Goal: Navigation & Orientation: Go to known website

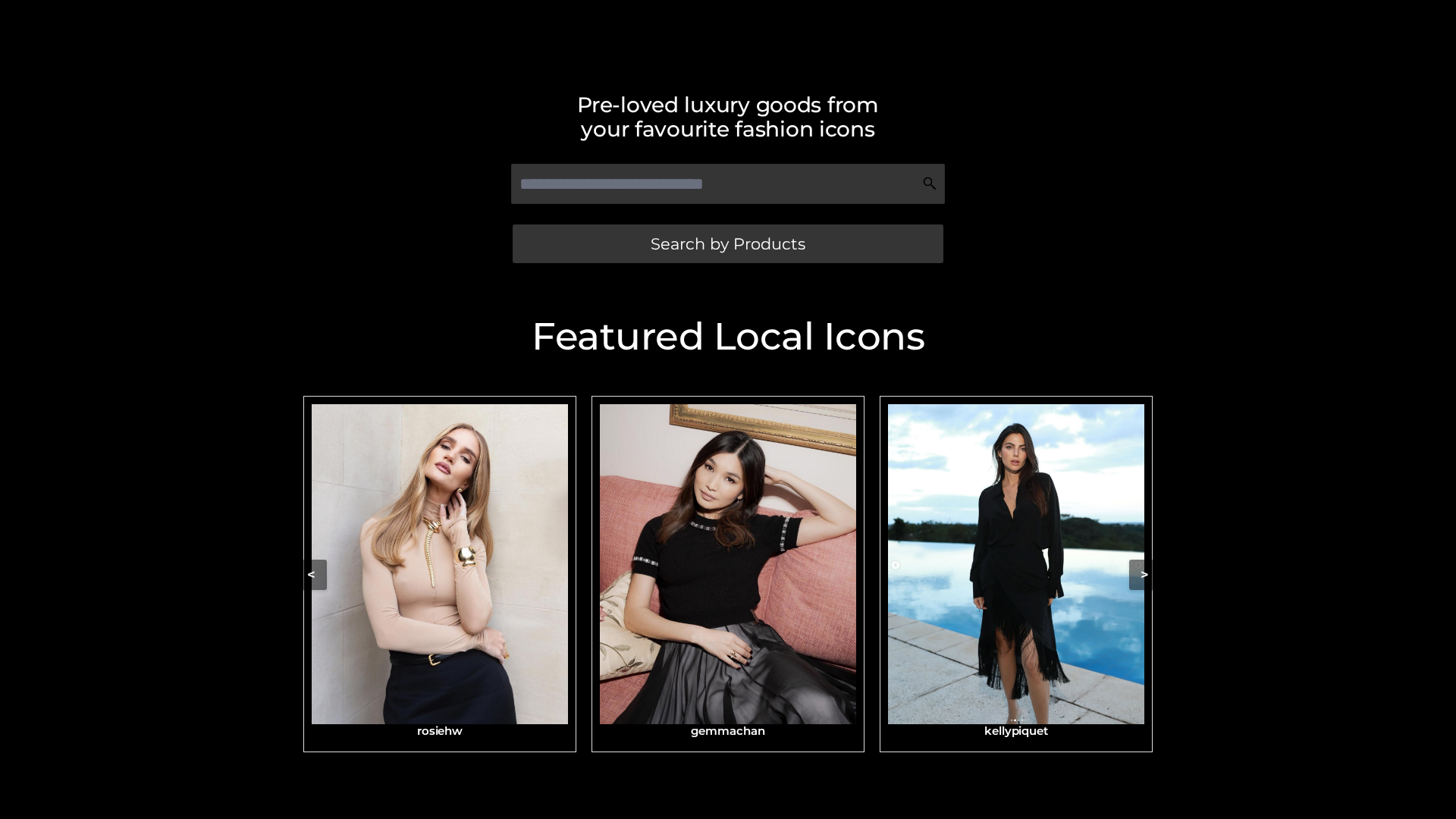
scroll to position [322, 0]
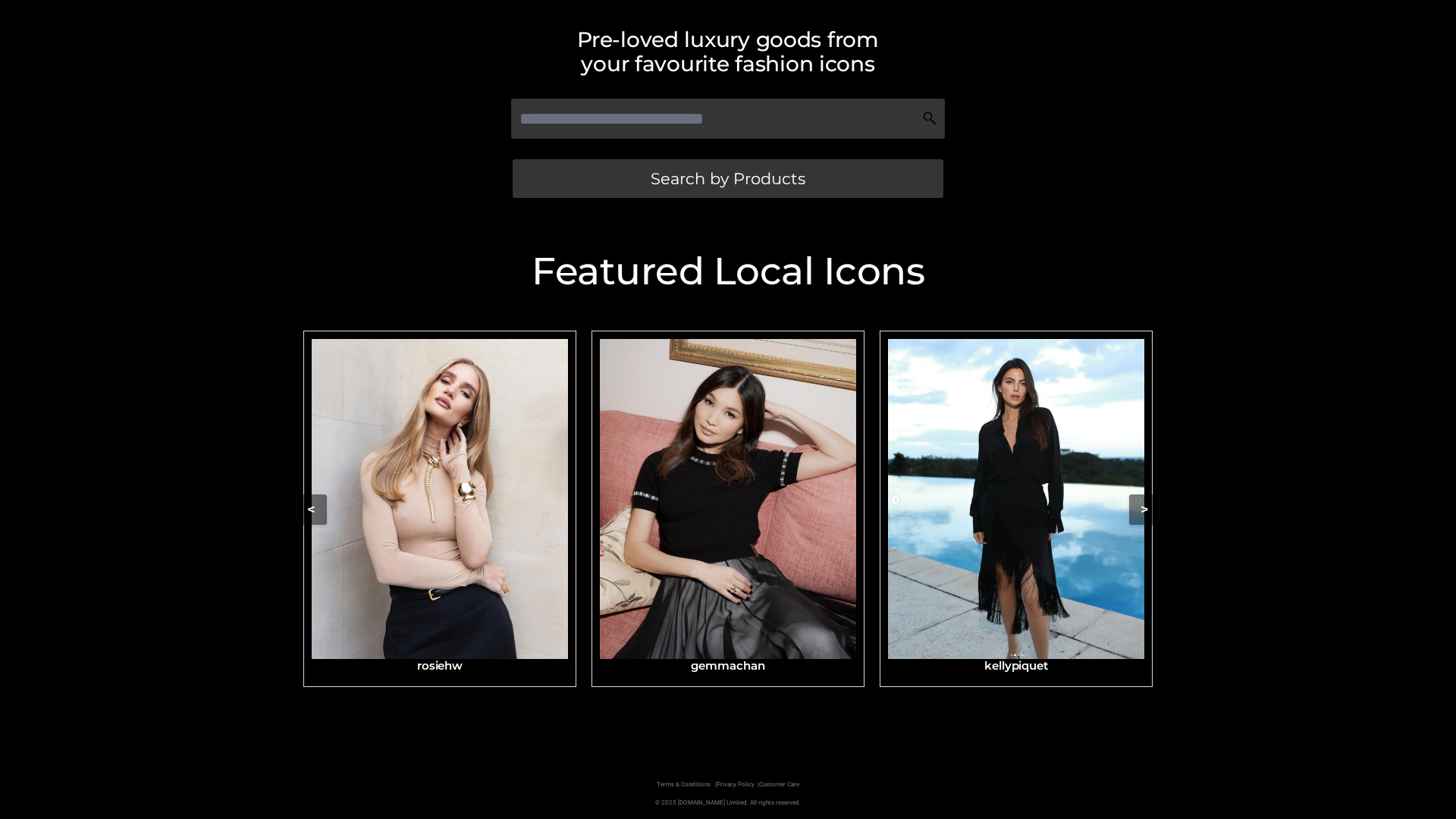
scroll to position [322, 0]
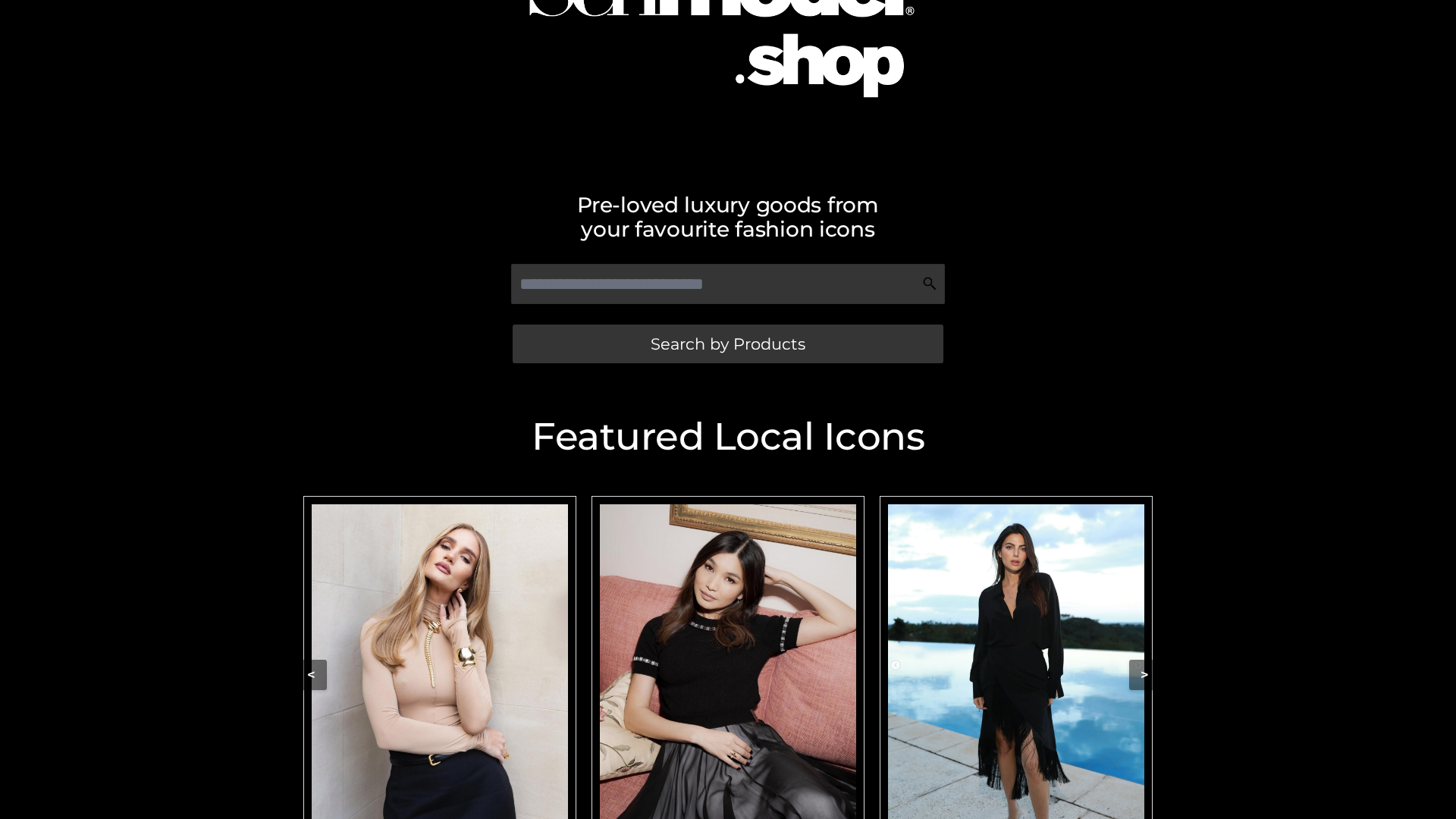
scroll to position [322, 0]
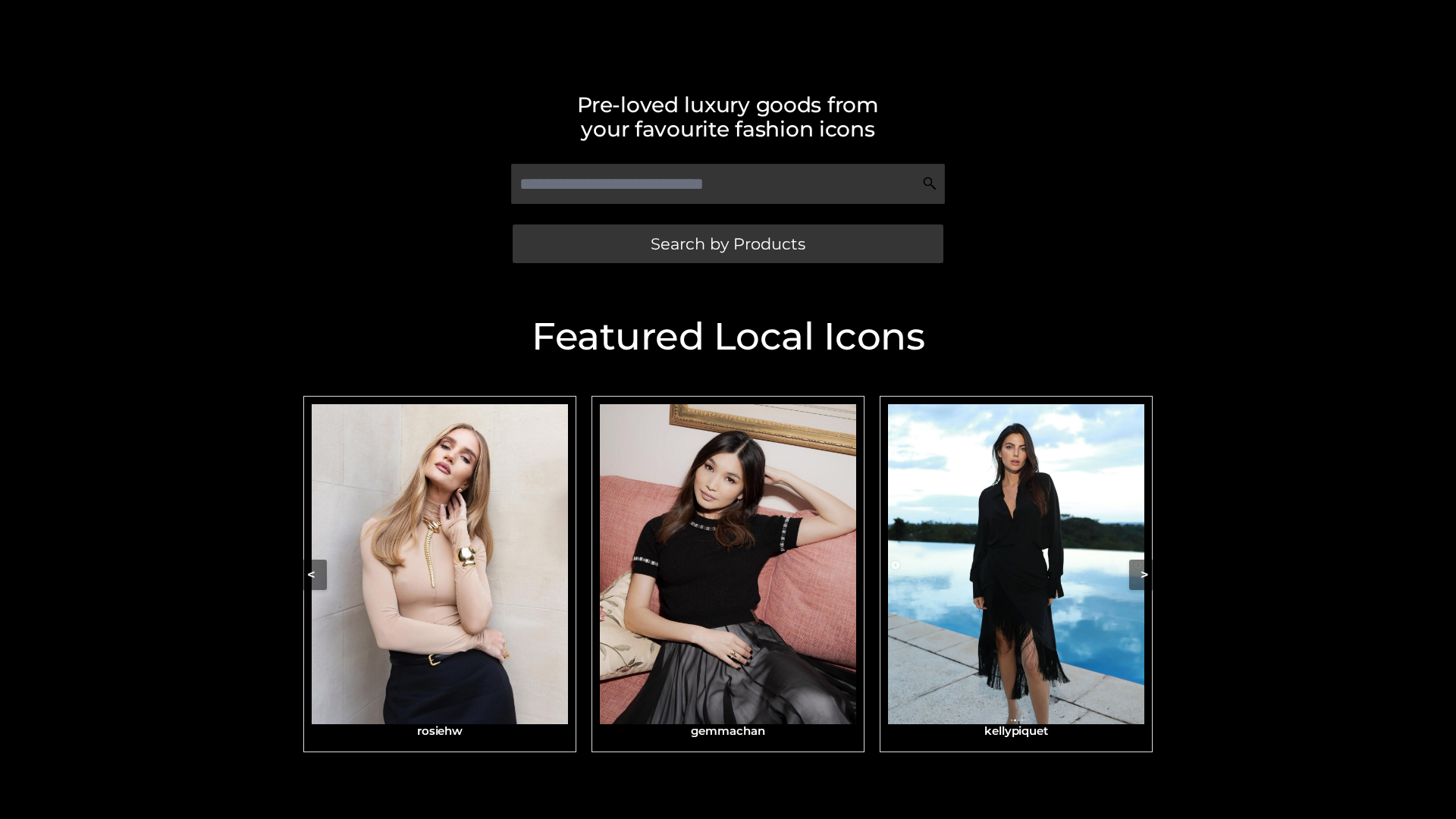
scroll to position [322, 0]
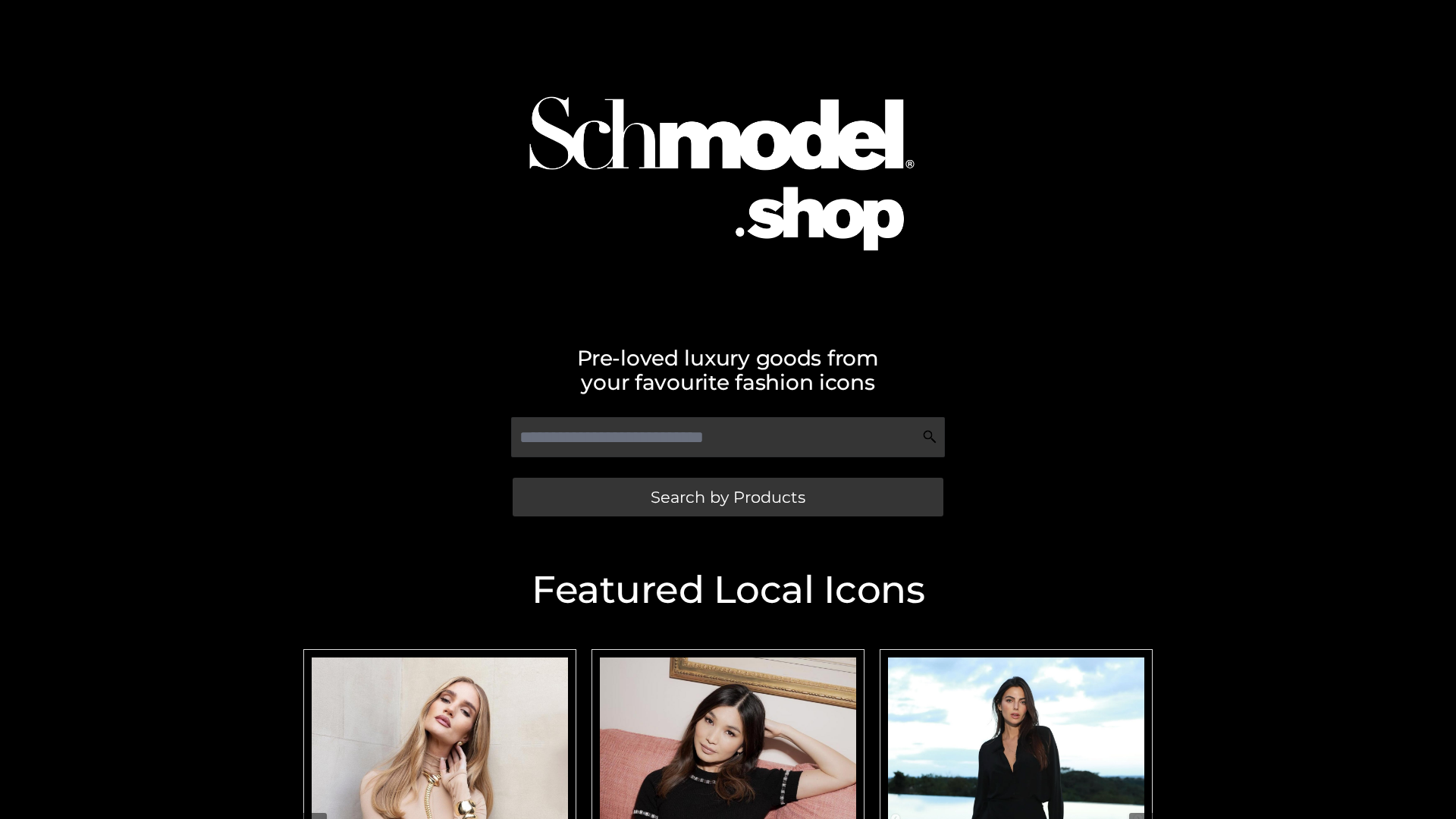
scroll to position [2, 0]
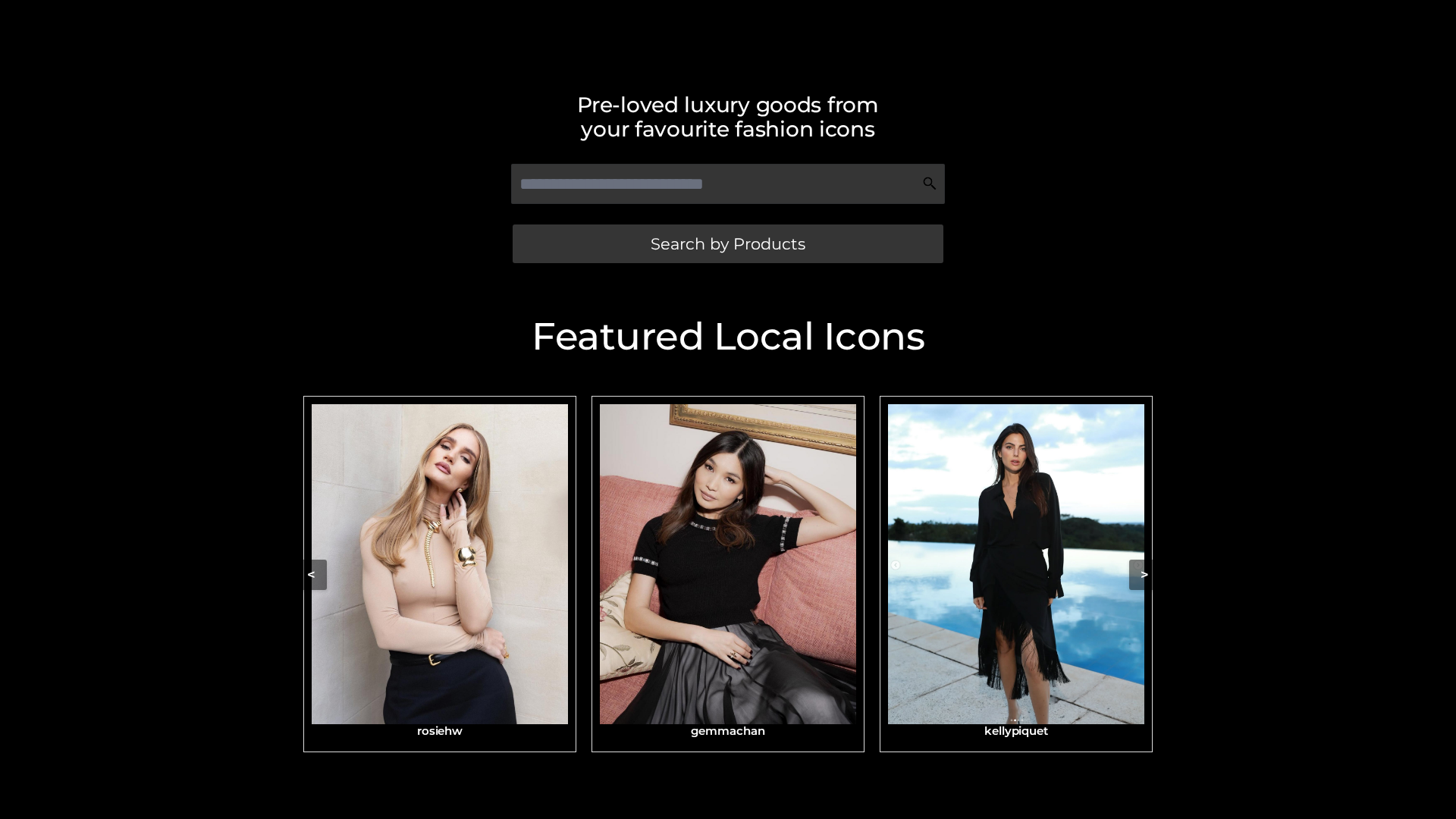
scroll to position [322, 0]
